Goal: Information Seeking & Learning: Learn about a topic

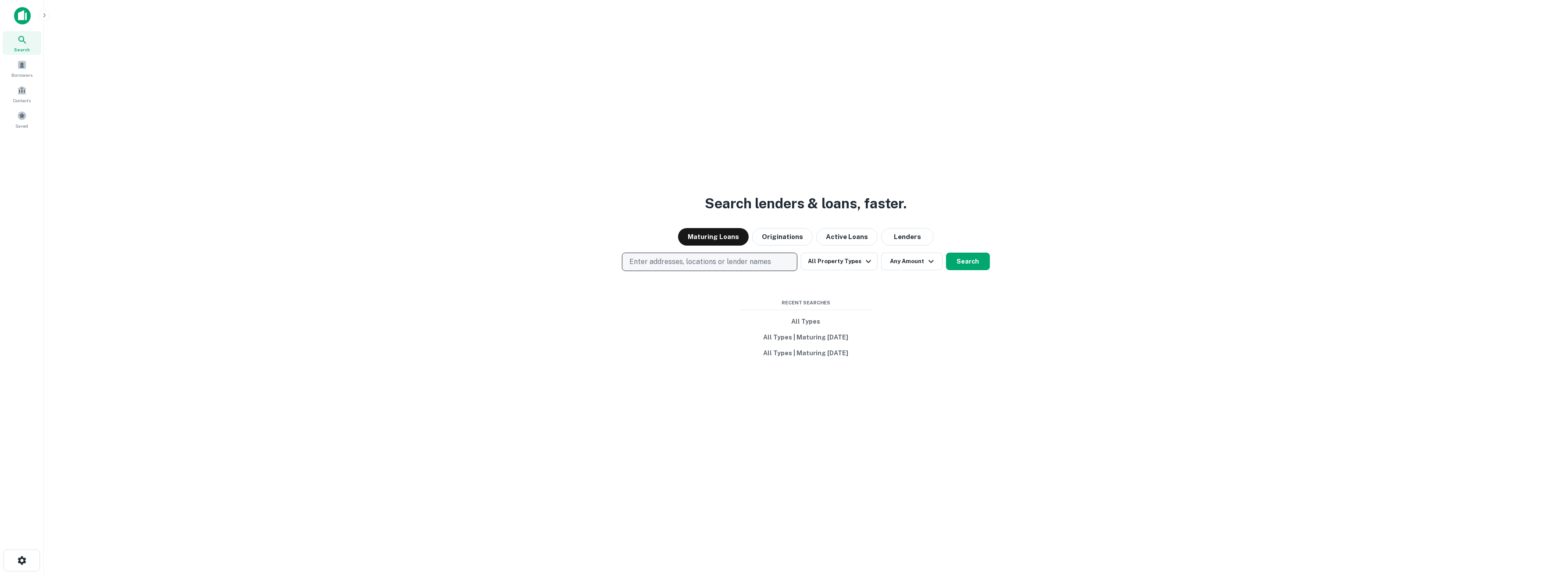
click at [671, 265] on p "Enter addresses, locations or lender names" at bounding box center [701, 261] width 142 height 10
type input "*****"
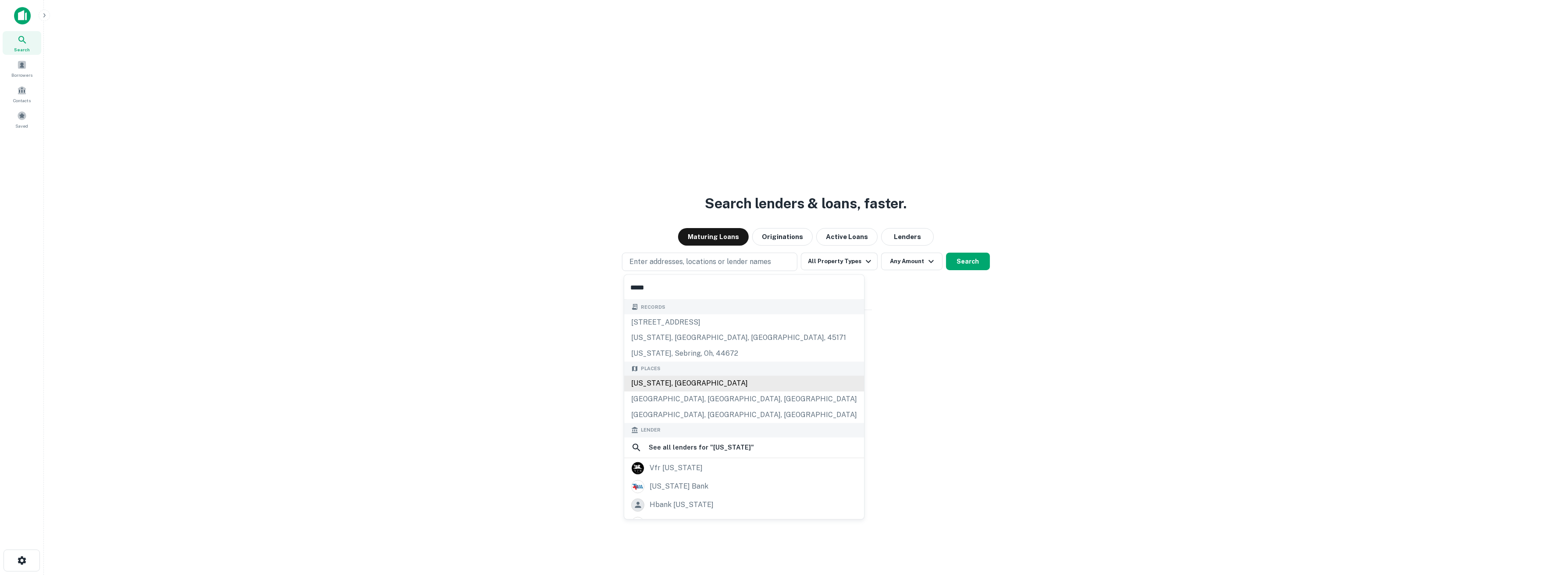
click at [658, 385] on div "[US_STATE], [GEOGRAPHIC_DATA]" at bounding box center [744, 384] width 240 height 16
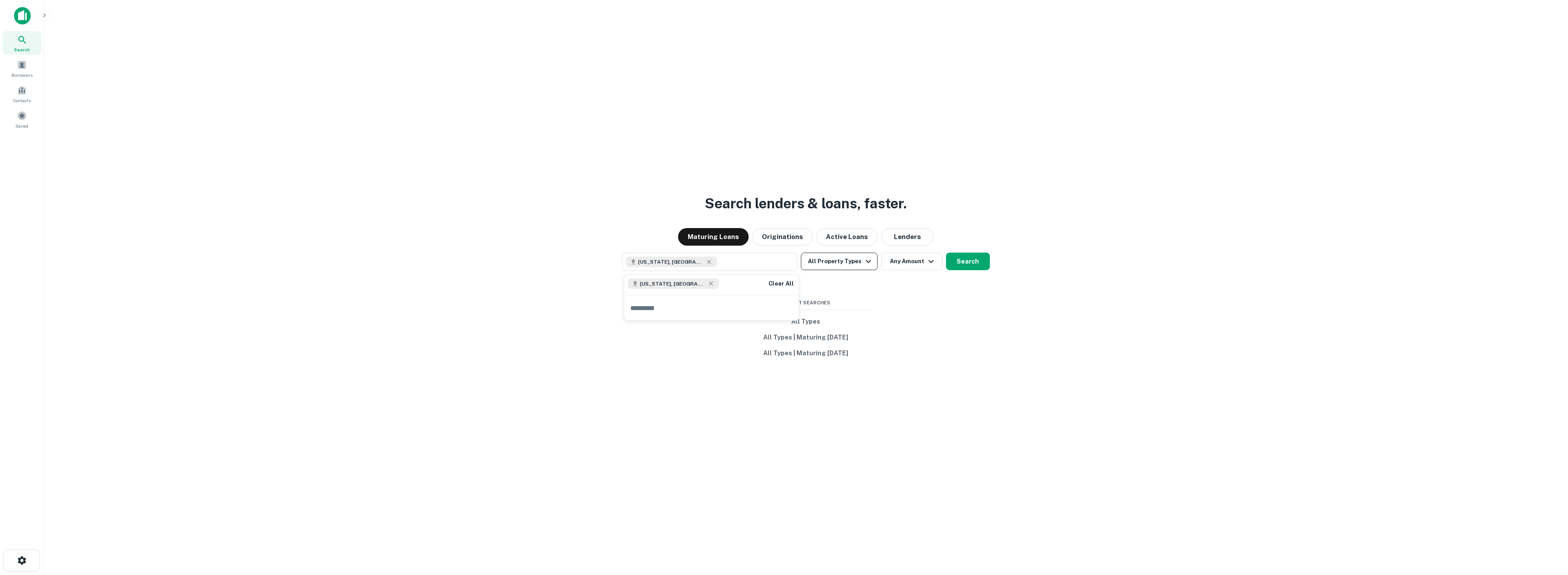
click at [824, 261] on button "All Property Types" at bounding box center [839, 261] width 77 height 18
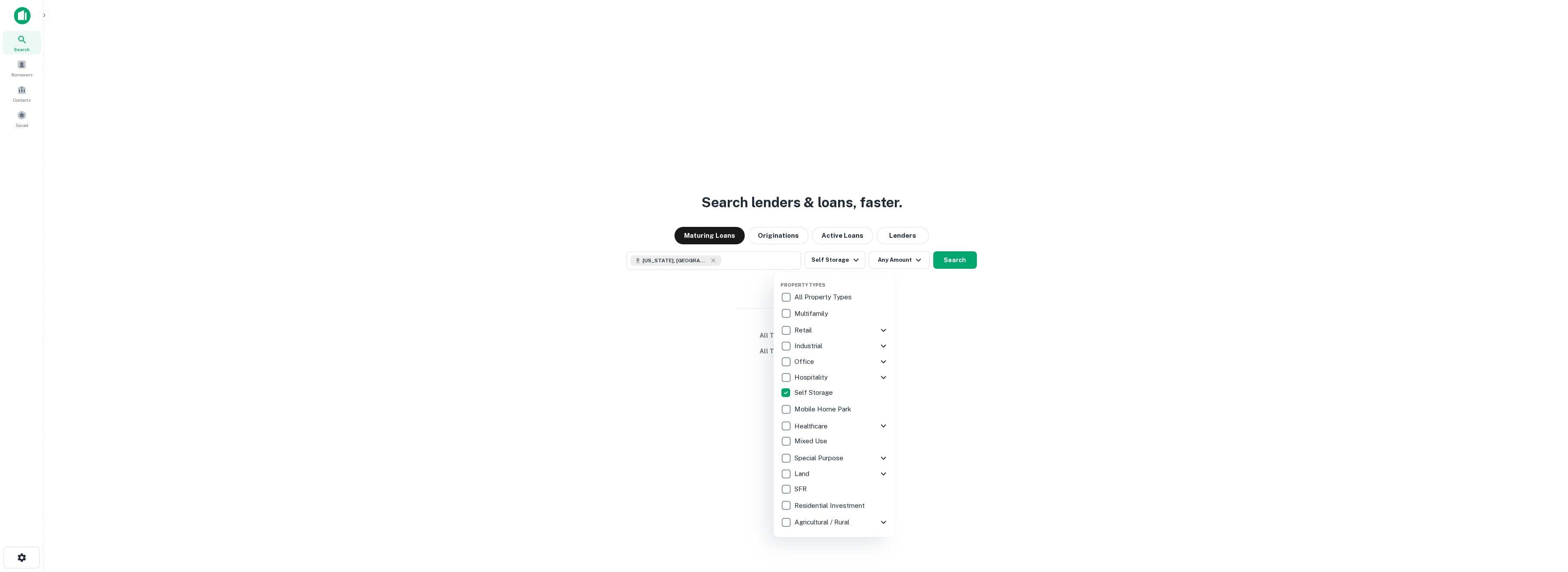
click at [920, 263] on div at bounding box center [784, 286] width 1568 height 572
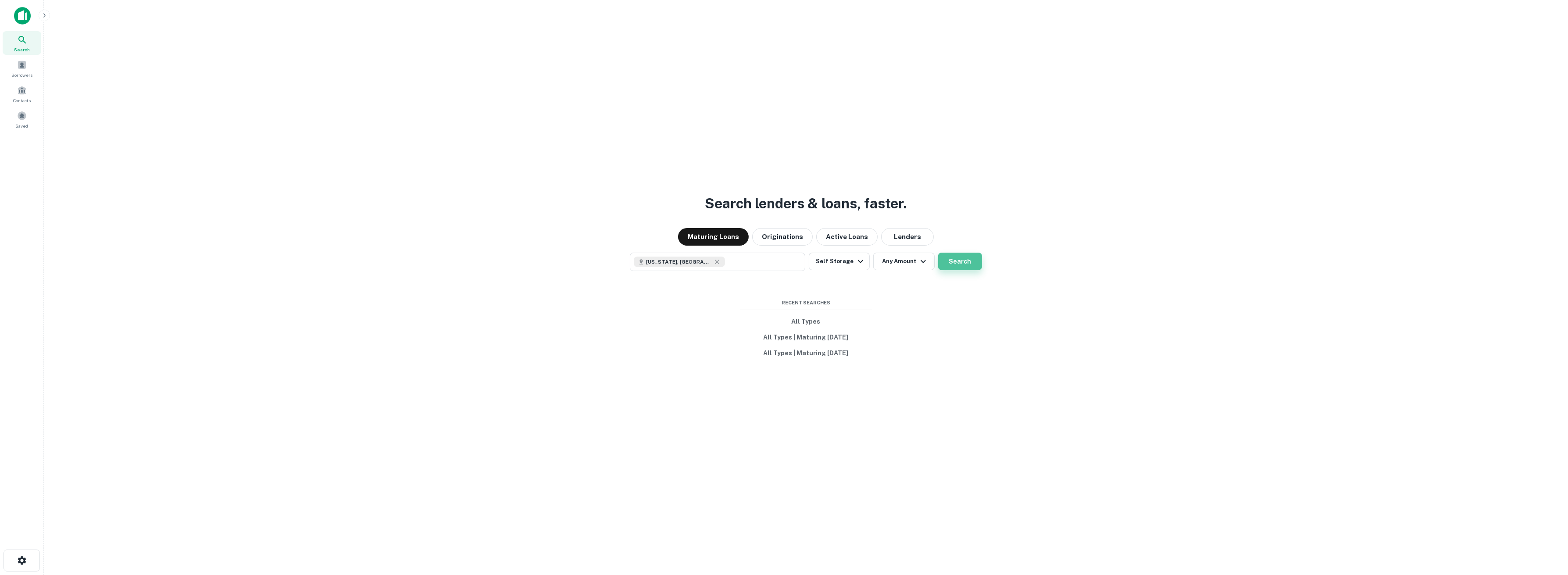
click at [967, 264] on button "Search" at bounding box center [960, 261] width 44 height 18
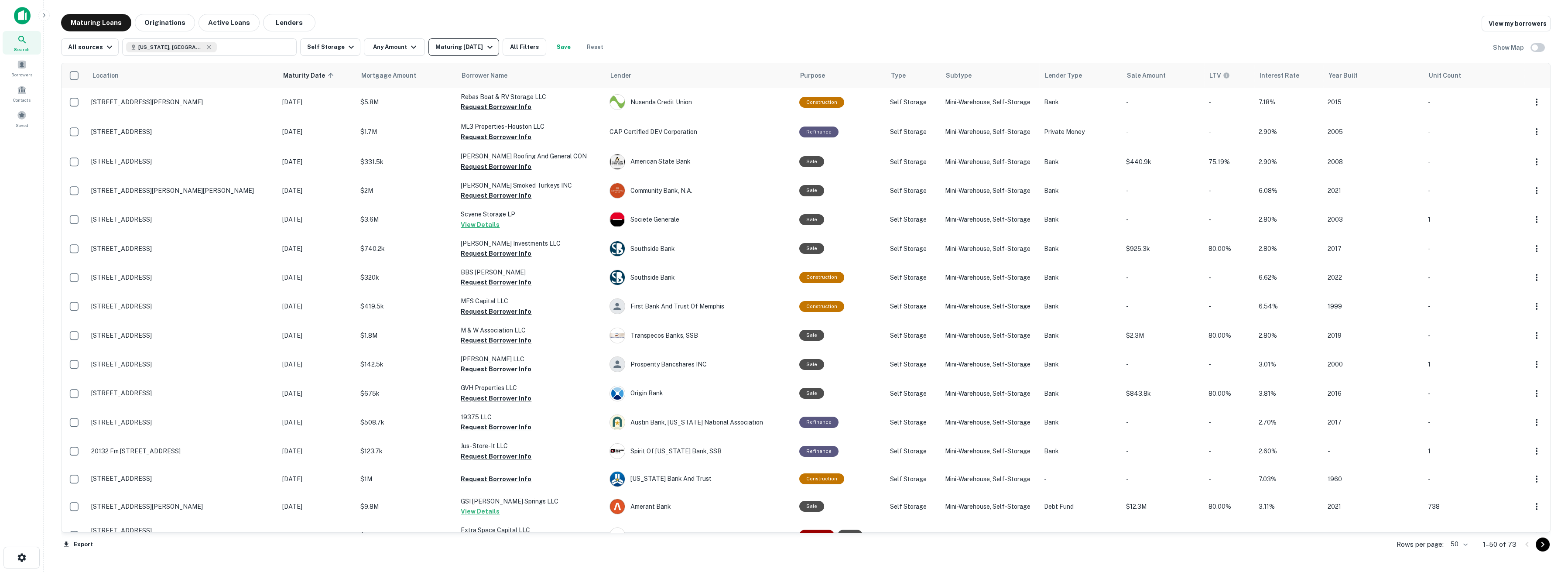
click at [486, 52] on button "Maturing [DATE]" at bounding box center [463, 47] width 70 height 18
click at [514, 46] on div at bounding box center [784, 286] width 1568 height 572
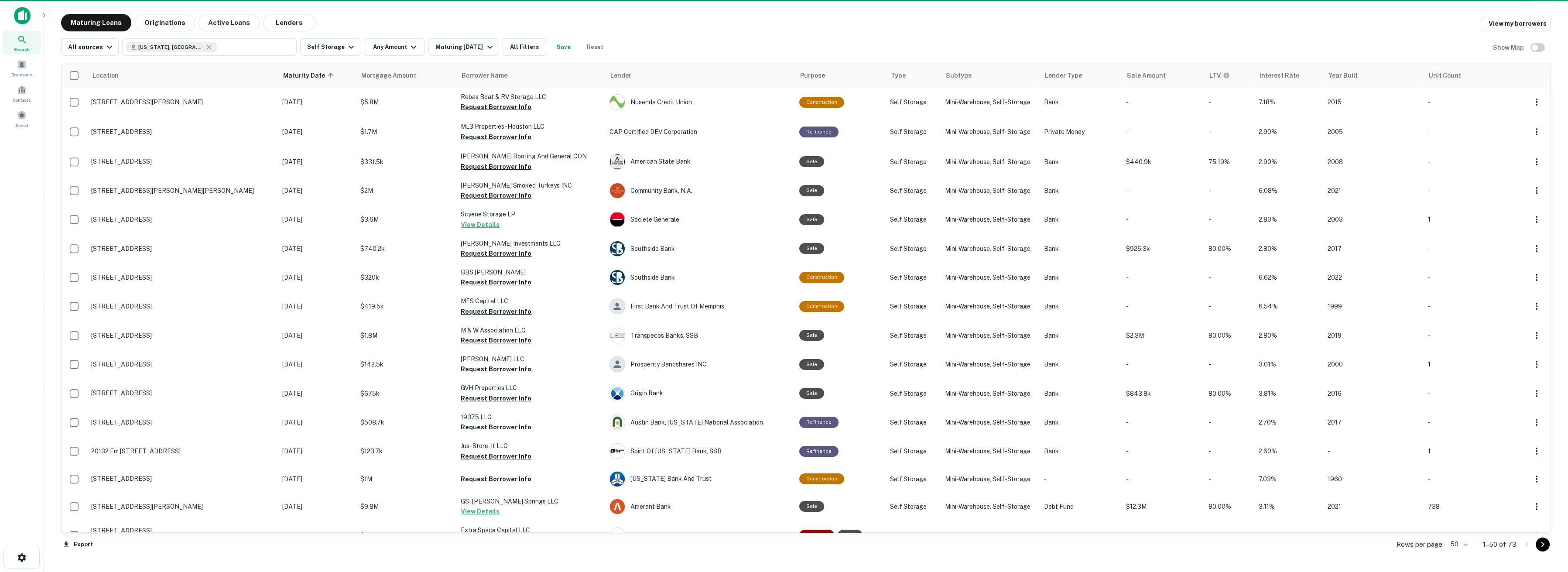
click at [515, 55] on button "All Filters" at bounding box center [525, 47] width 44 height 18
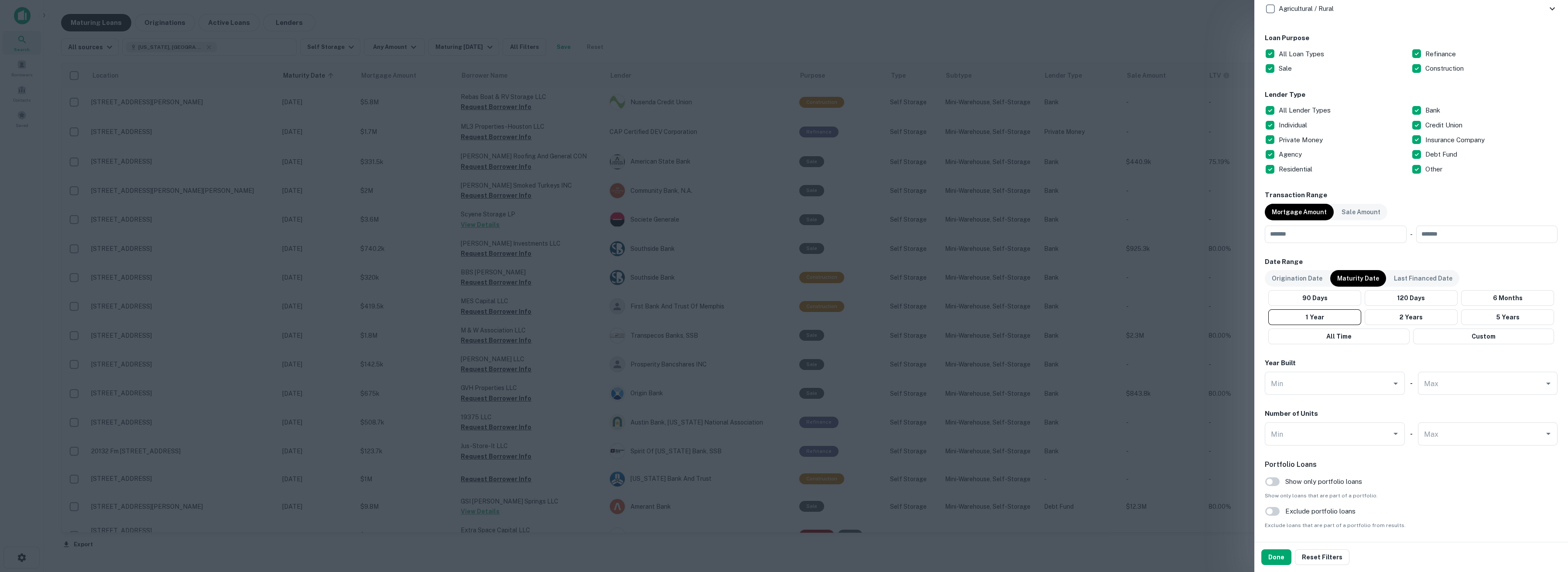
scroll to position [484, 0]
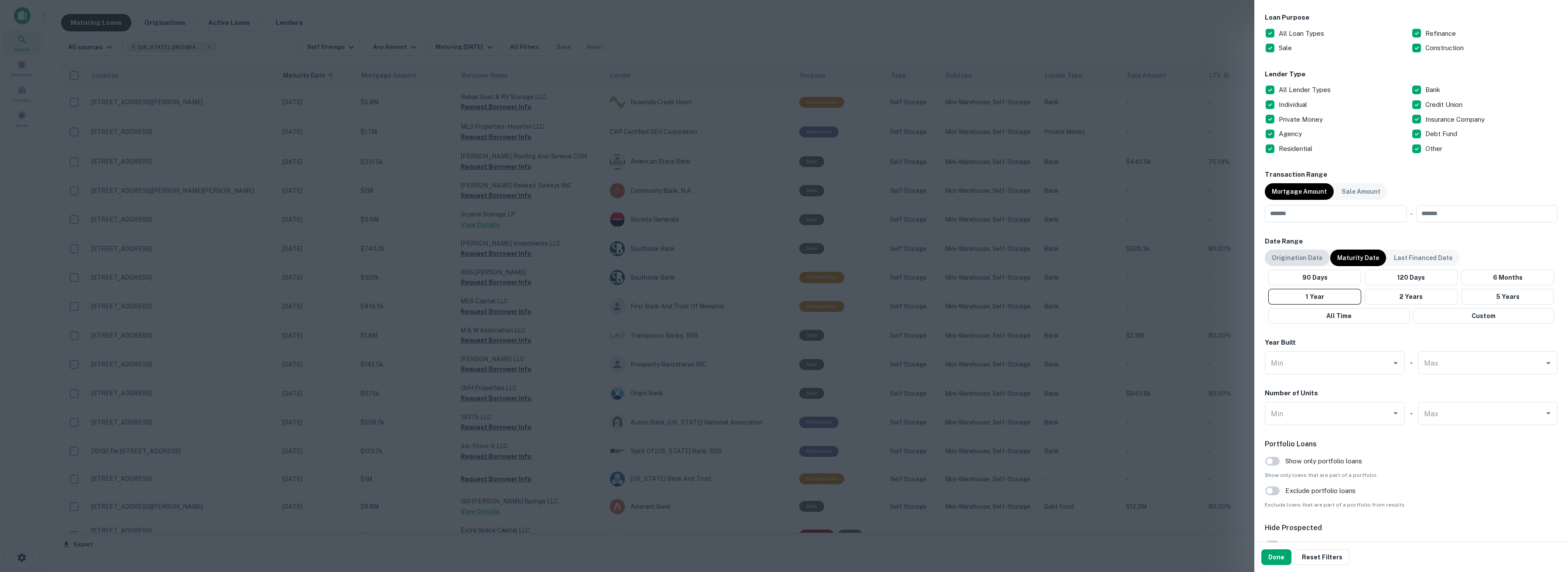
click at [1287, 253] on p "Origination Date" at bounding box center [1297, 258] width 51 height 10
click at [1396, 295] on button "2 Year" at bounding box center [1411, 296] width 95 height 16
click at [1429, 260] on p "Last Financed Date" at bounding box center [1423, 258] width 58 height 10
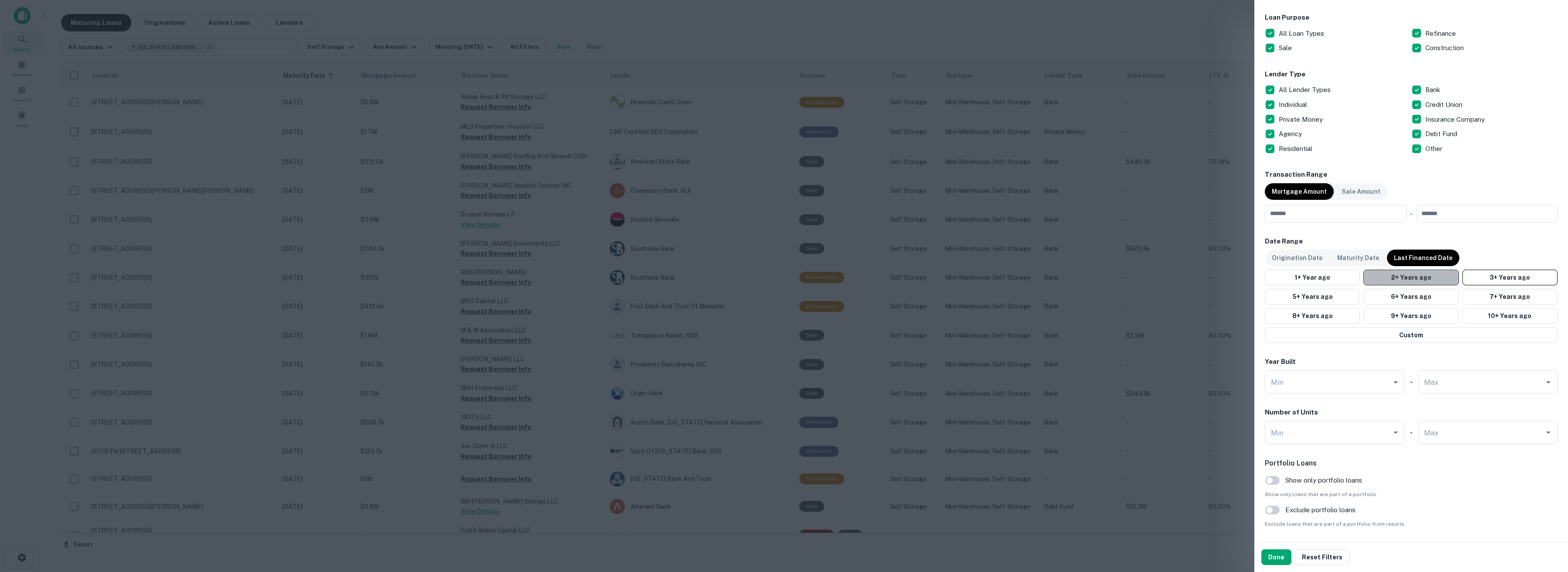
click at [1418, 281] on button "2+ Years ago" at bounding box center [1411, 277] width 95 height 16
click at [1396, 256] on p "Last Financed Date" at bounding box center [1423, 258] width 58 height 10
click at [1351, 255] on p "Maturity Date" at bounding box center [1358, 258] width 42 height 10
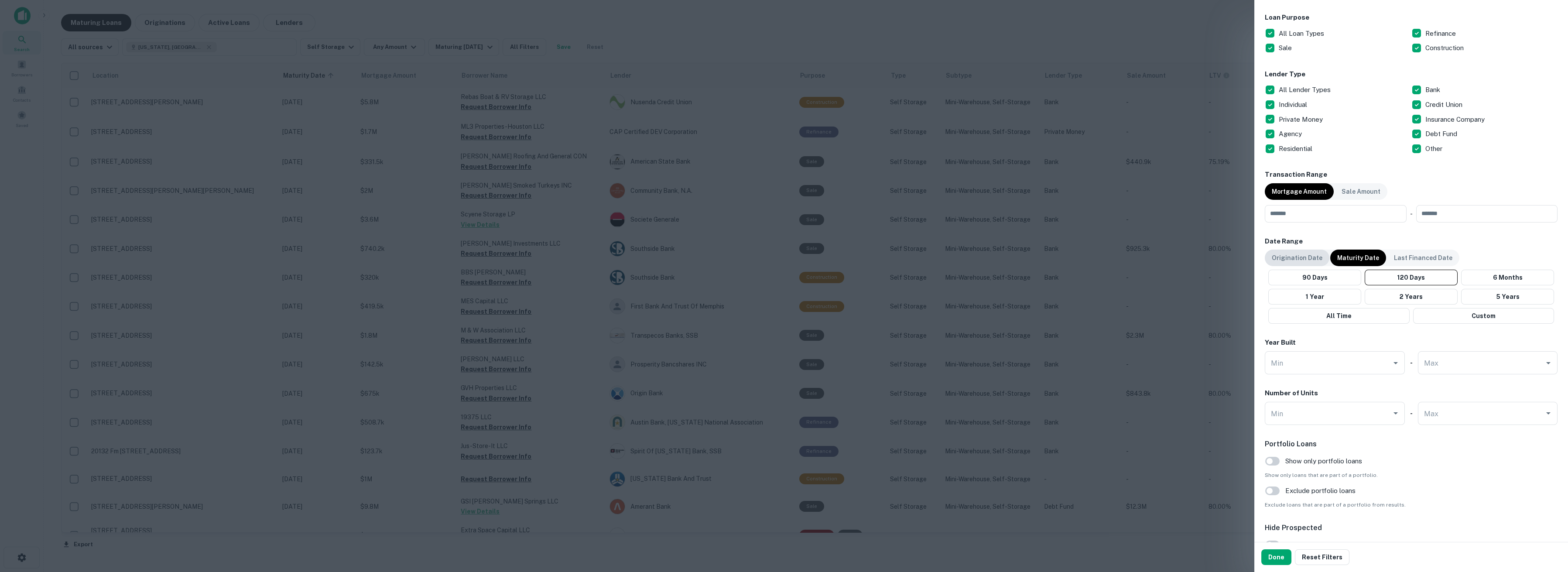
click at [1306, 255] on p "Origination Date" at bounding box center [1297, 258] width 51 height 10
click at [1384, 293] on button "2 Year" at bounding box center [1411, 296] width 95 height 16
click at [1274, 556] on button "Done" at bounding box center [1276, 557] width 30 height 16
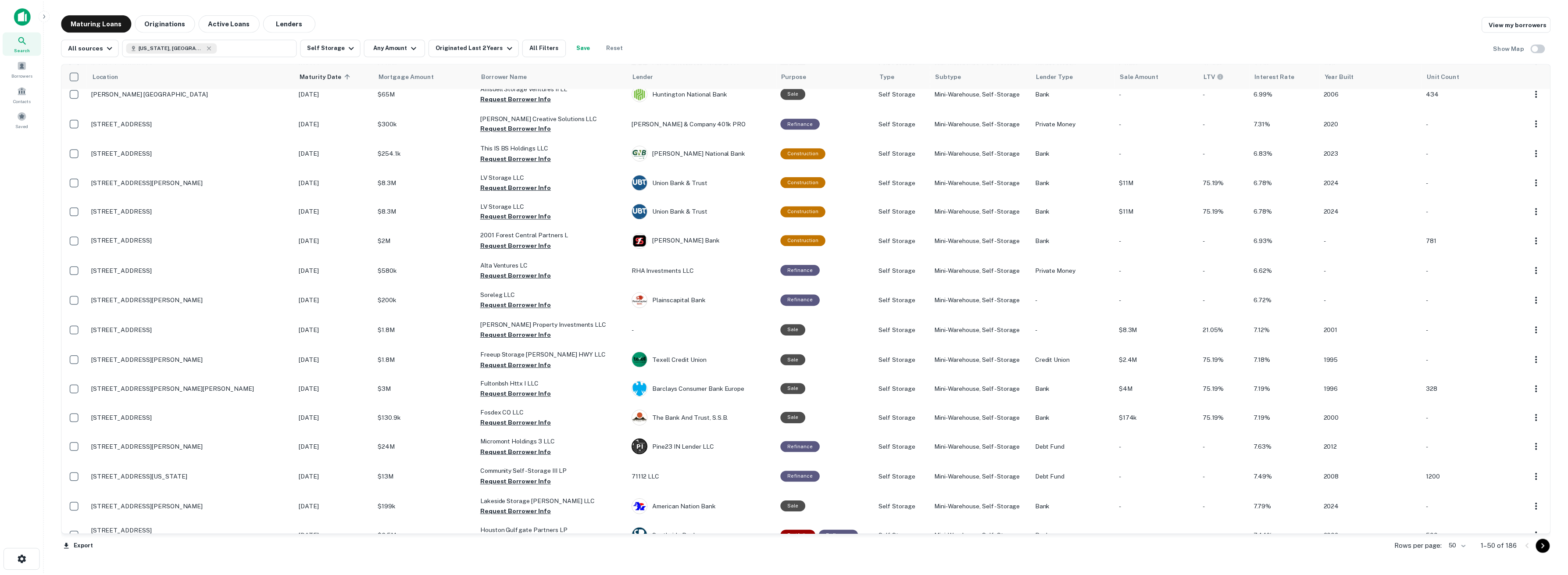
scroll to position [487, 0]
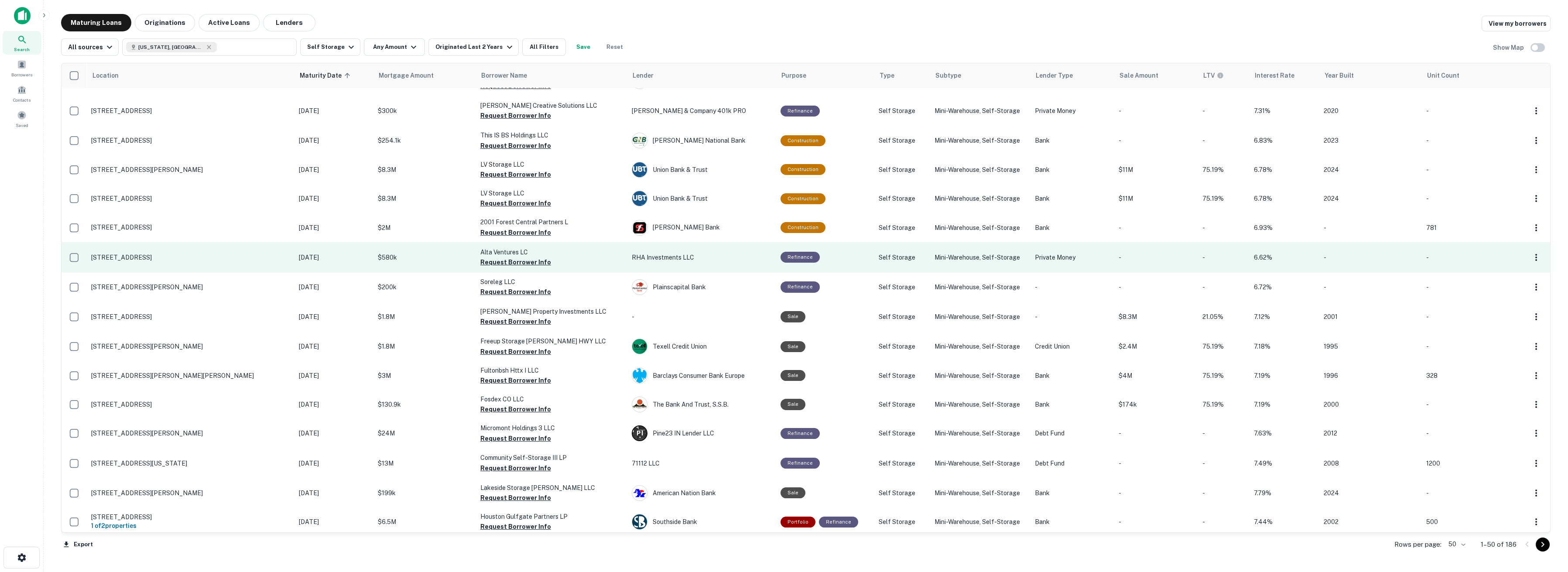
click at [632, 253] on p "RHA Investments LLC" at bounding box center [702, 257] width 140 height 10
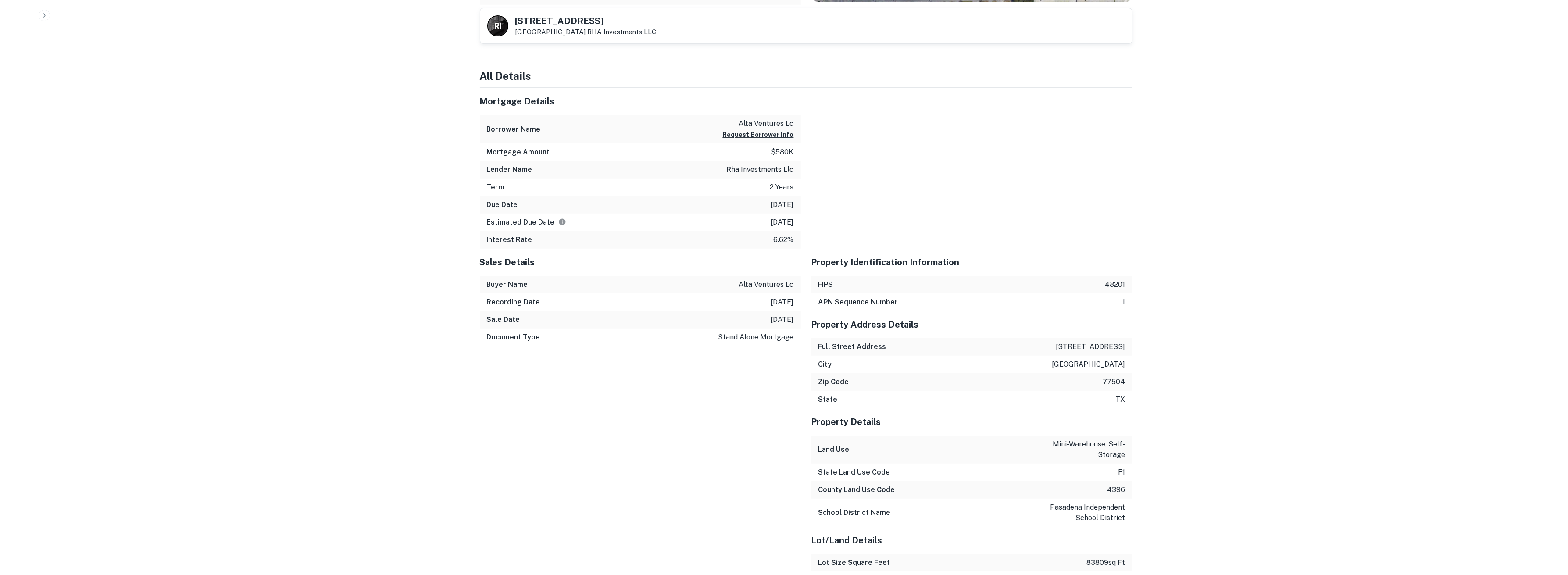
scroll to position [584, 0]
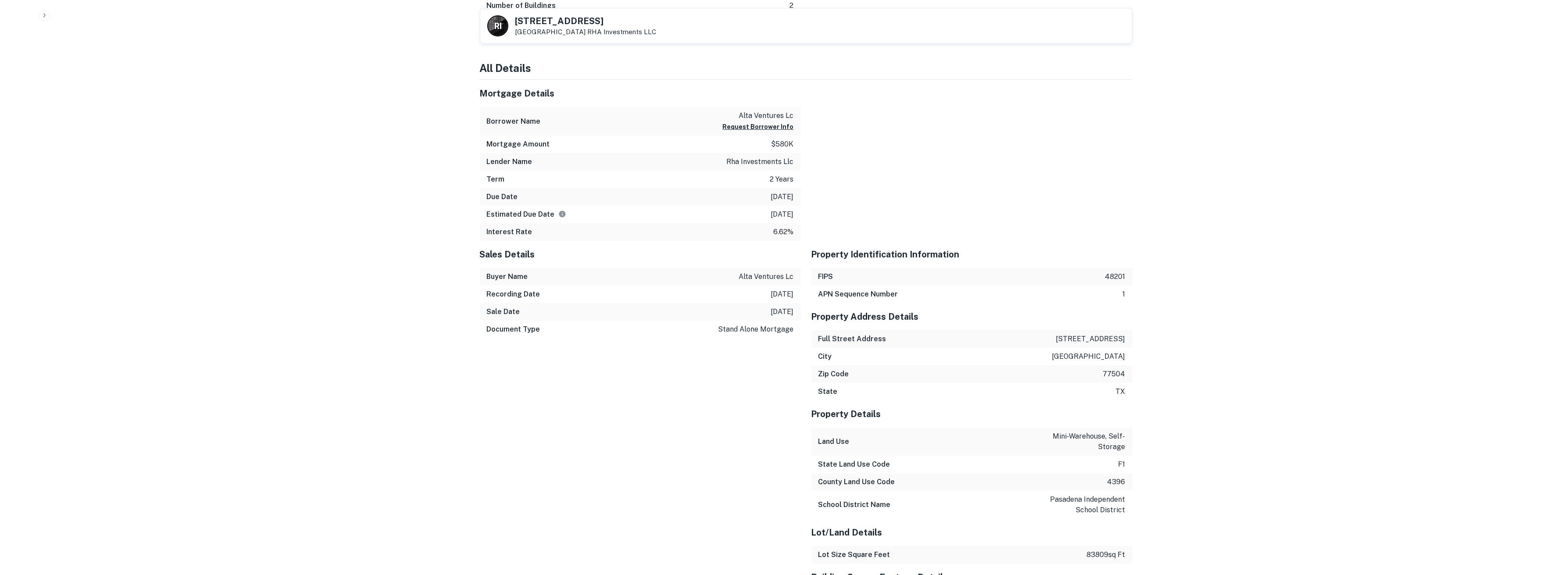
click at [762, 161] on p "rha investments llc" at bounding box center [761, 161] width 67 height 10
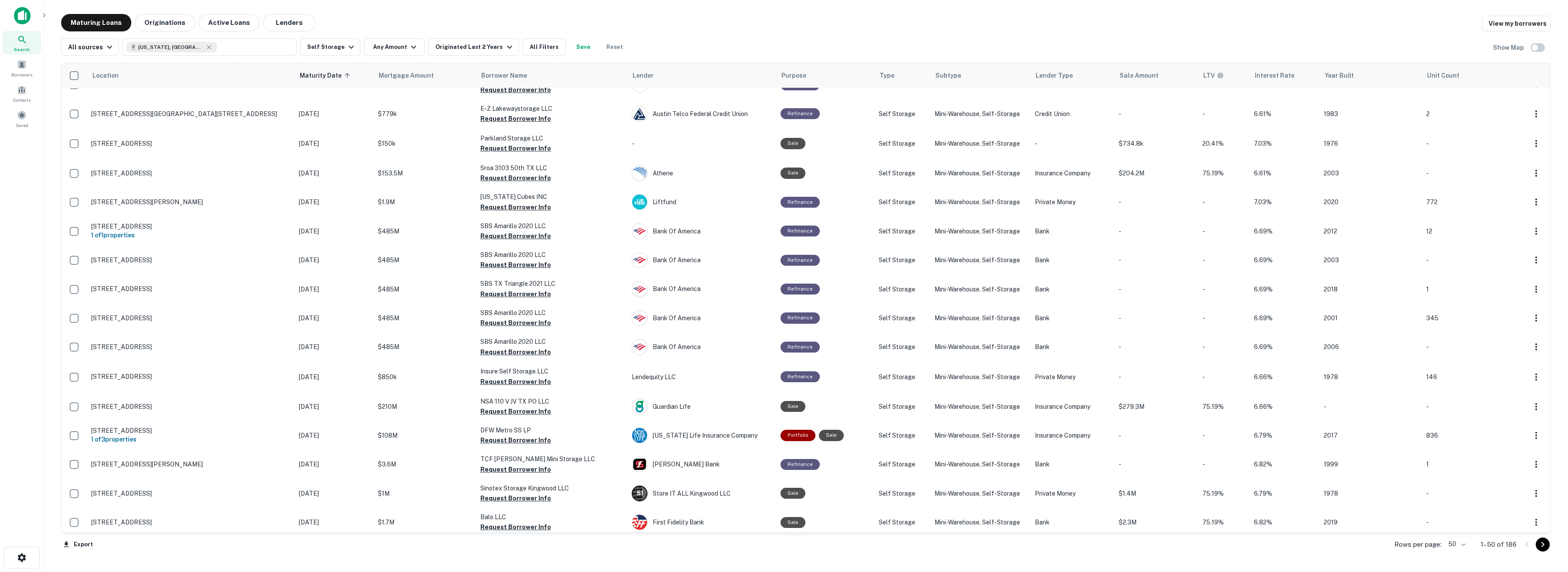
scroll to position [1011, 0]
click at [1549, 546] on button "Go to next page" at bounding box center [1542, 544] width 14 height 14
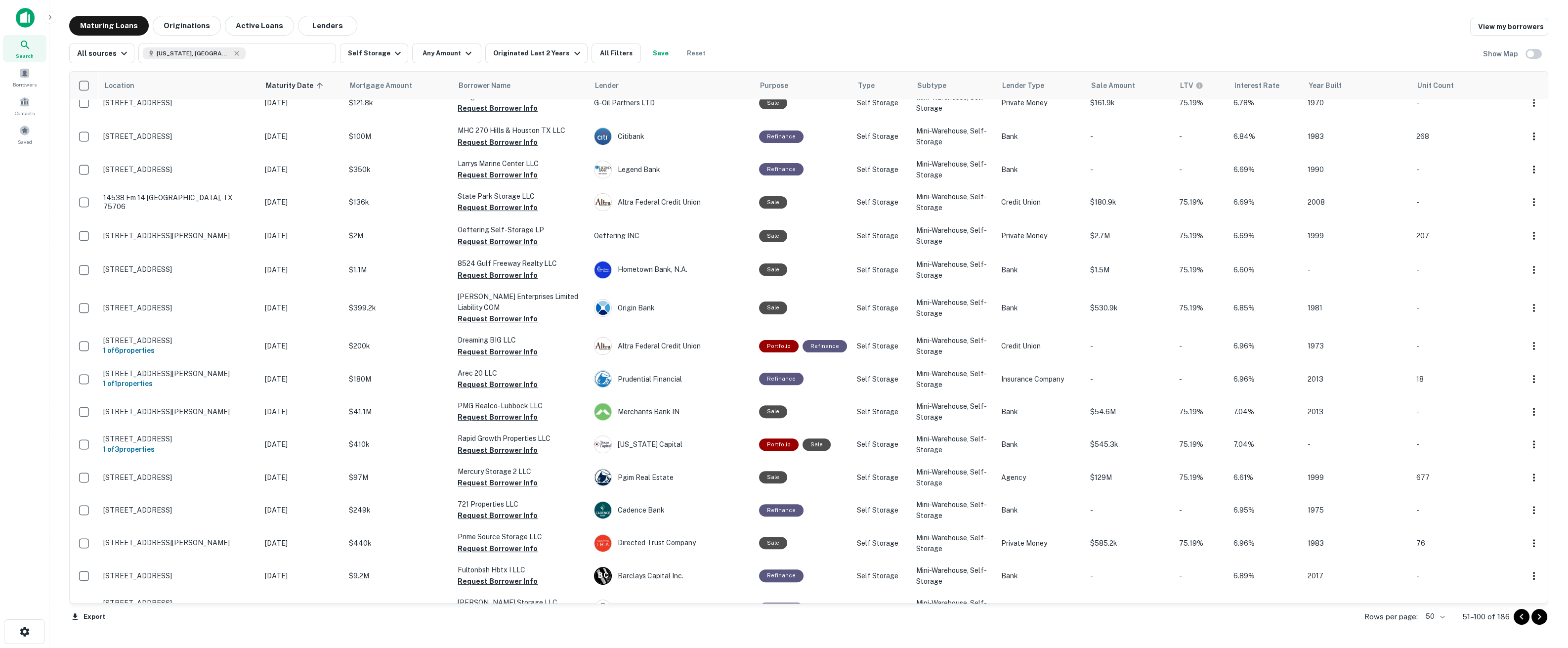
scroll to position [1177, 0]
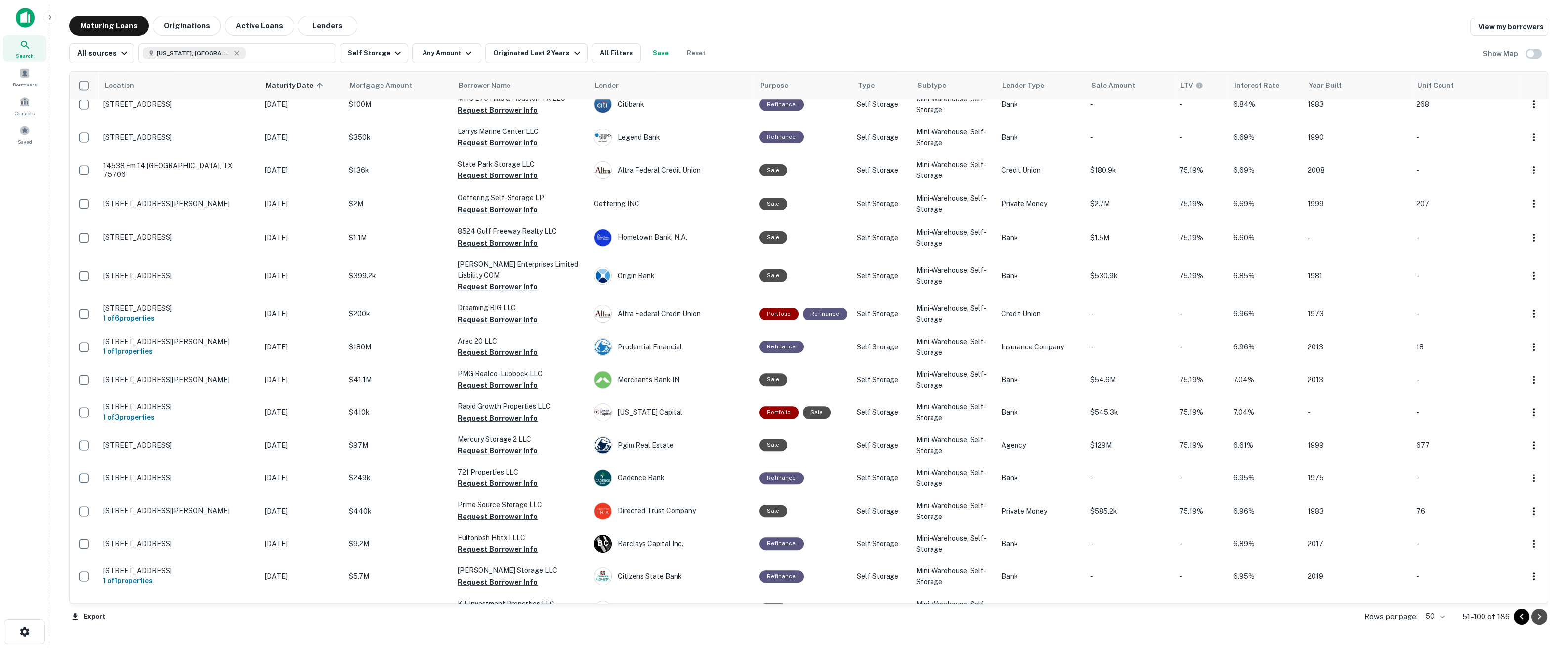
click at [1540, 622] on button "Go to next page" at bounding box center [1539, 616] width 16 height 16
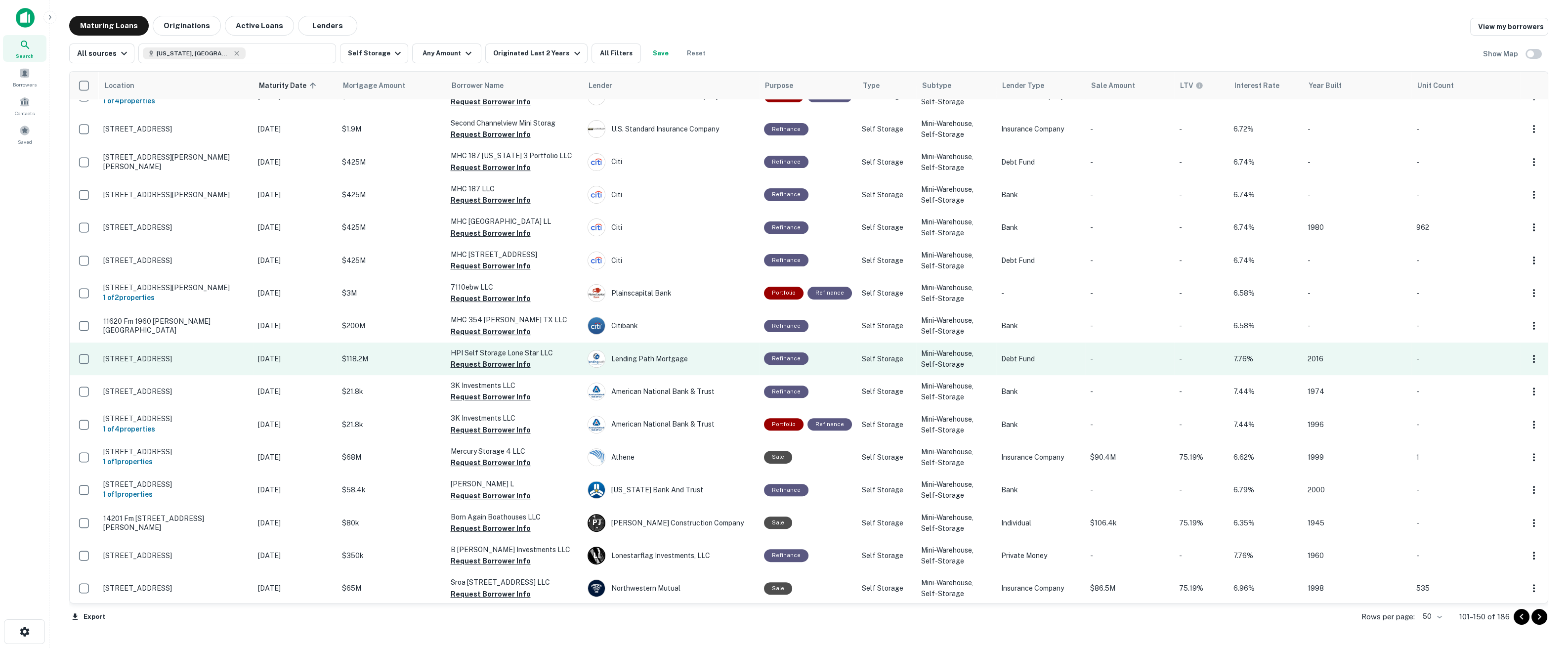
scroll to position [1171, 0]
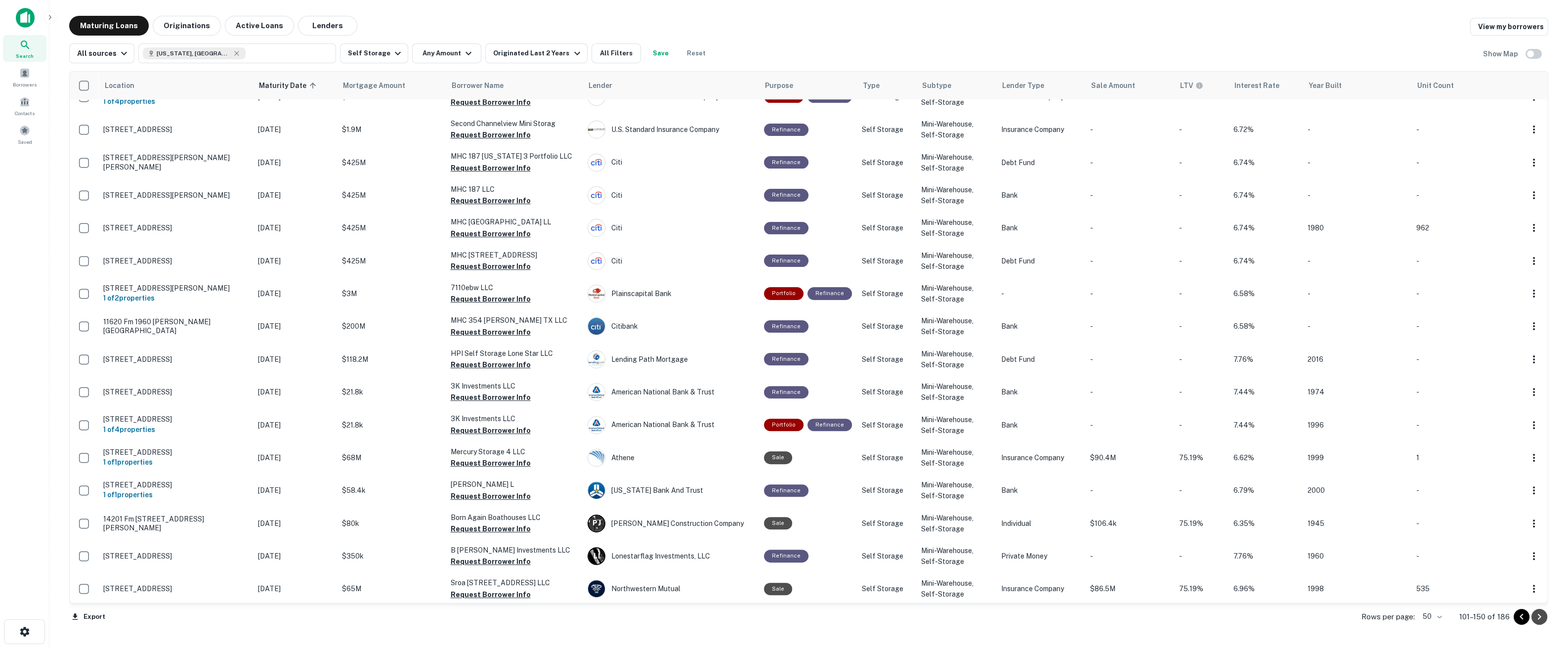
click at [1545, 616] on icon "Go to next page" at bounding box center [1539, 616] width 12 height 12
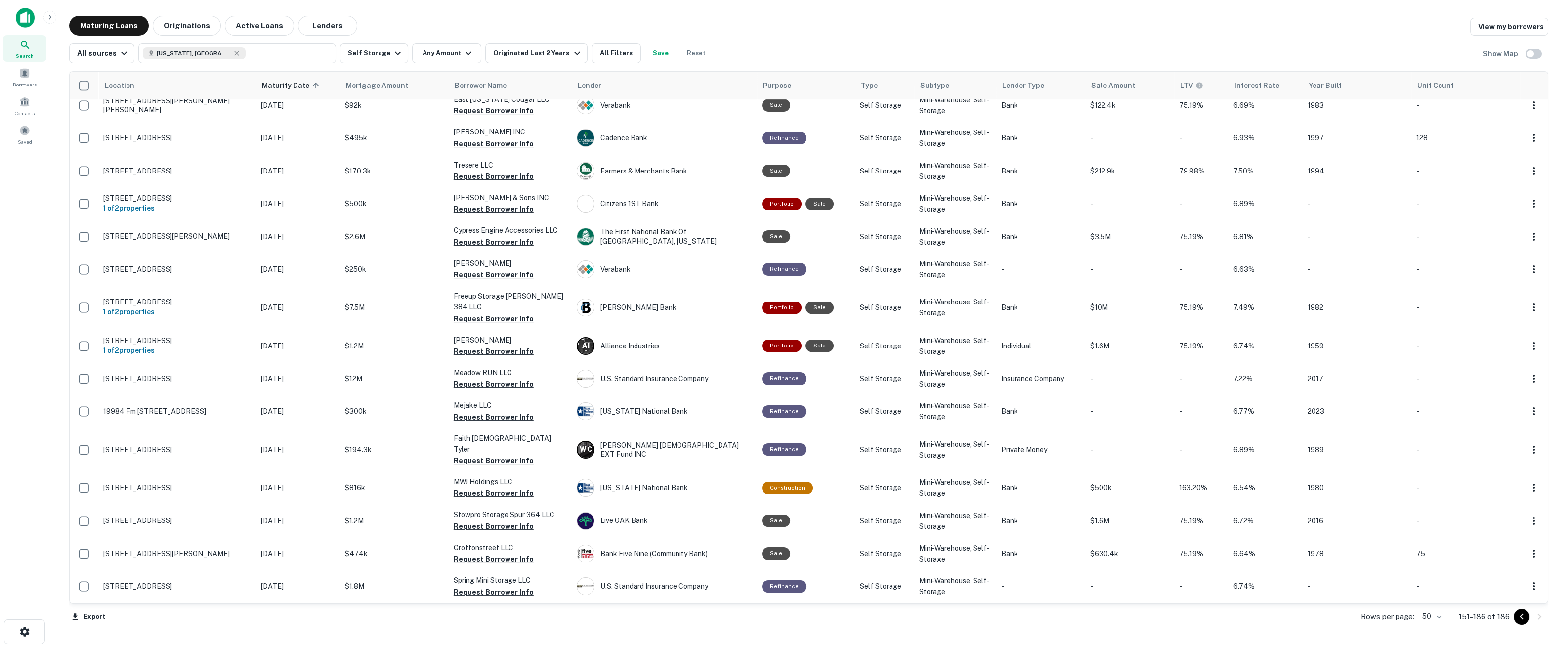
scroll to position [699, 0]
